Goal: Information Seeking & Learning: Find specific fact

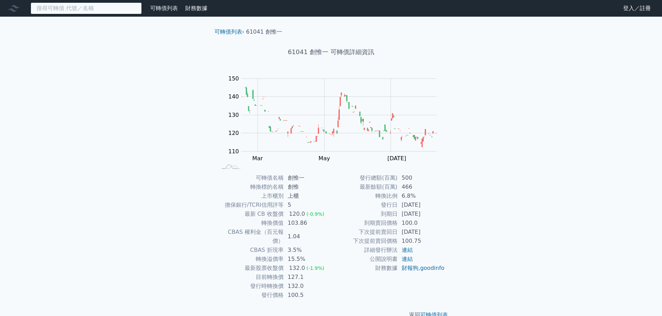
click at [74, 7] on input at bounding box center [86, 8] width 111 height 12
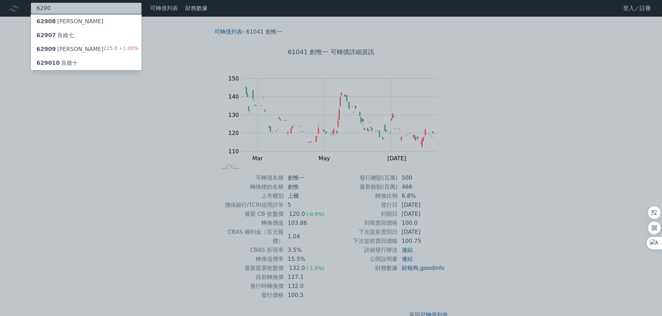
type input "6290"
click at [104, 62] on div "629010 良維十" at bounding box center [86, 63] width 110 height 14
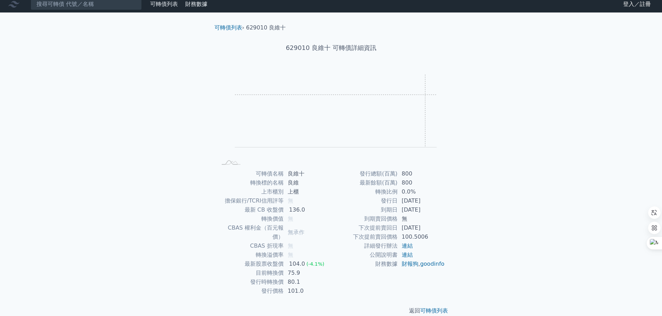
scroll to position [5, 0]
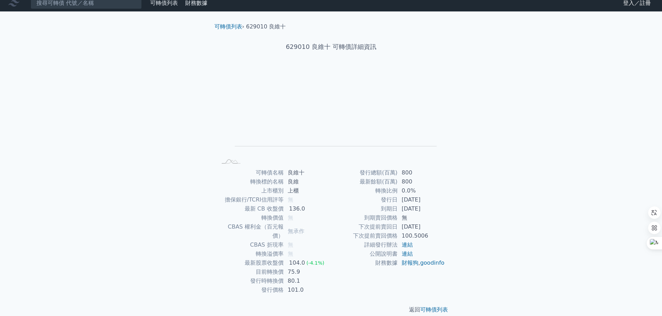
click at [335, 178] on td "最新餘額(百萬)" at bounding box center [364, 181] width 66 height 9
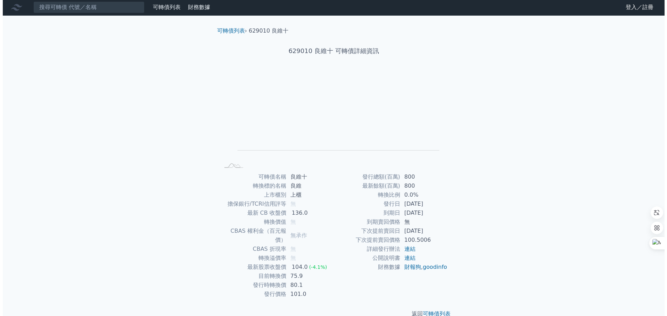
scroll to position [0, 0]
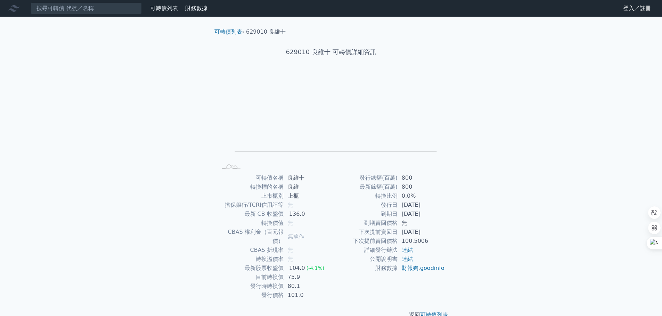
click at [634, 9] on link "登入／註冊" at bounding box center [636, 8] width 39 height 11
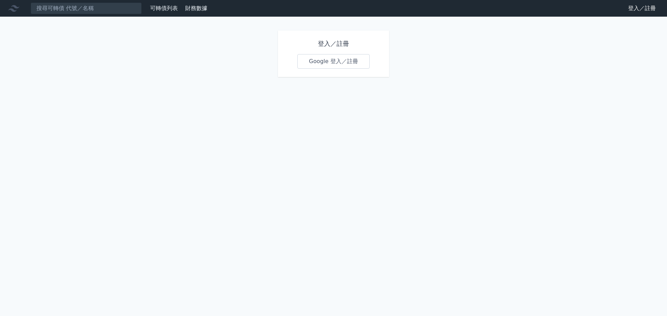
click at [336, 62] on link "Google 登入／註冊" at bounding box center [333, 61] width 72 height 15
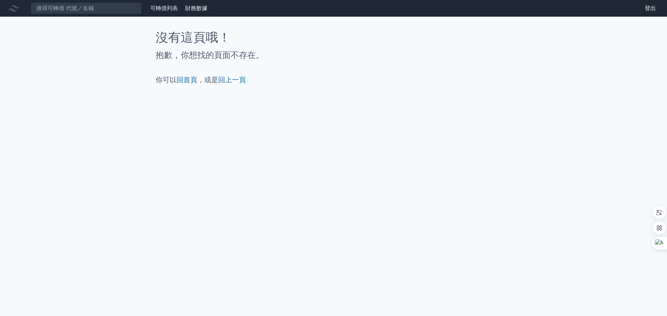
click at [171, 8] on link "可轉債列表" at bounding box center [164, 8] width 28 height 7
